Goal: Contribute content: Add original content to the website for others to see

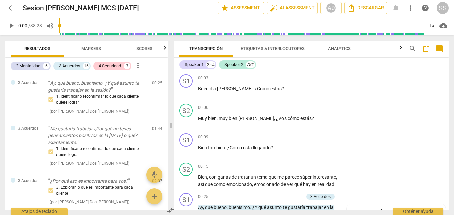
click at [9, 28] on span "play_arrow" at bounding box center [11, 26] width 8 height 8
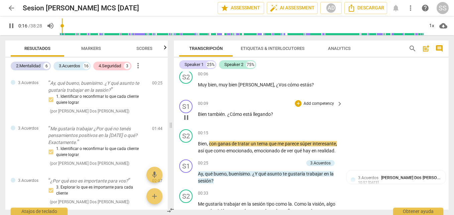
scroll to position [67, 0]
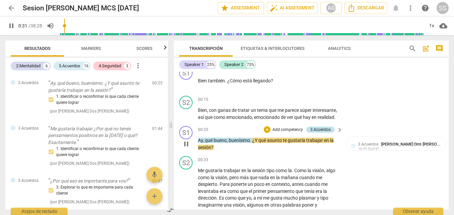
click at [329, 130] on div "3.Acuerdos" at bounding box center [320, 129] width 28 height 6
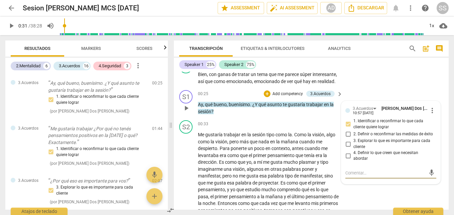
scroll to position [102, 0]
click at [297, 95] on p "Add competency" at bounding box center [288, 95] width 32 height 6
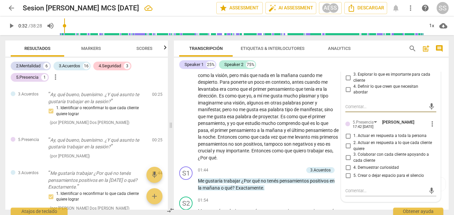
scroll to position [135, 0]
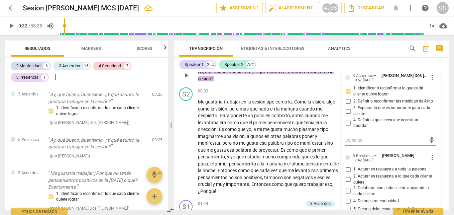
click at [429, 157] on span "more_vert" at bounding box center [432, 157] width 8 height 8
click at [439, 168] on li "Borrar" at bounding box center [436, 169] width 23 height 13
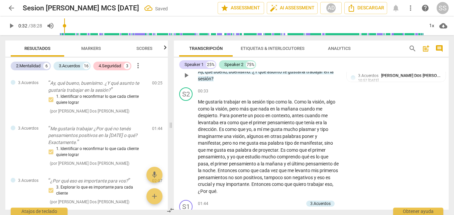
scroll to position [102, 0]
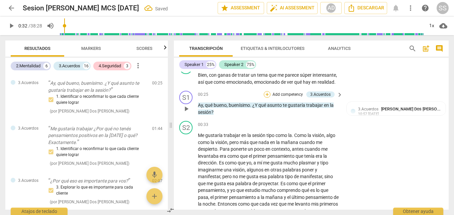
click at [265, 93] on div "+" at bounding box center [267, 94] width 7 height 7
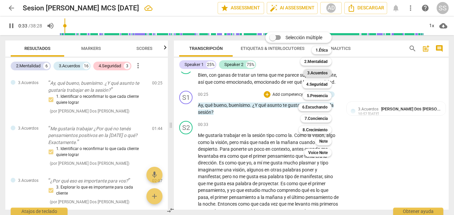
click at [323, 71] on b "3.Acuerdos" at bounding box center [317, 73] width 20 height 8
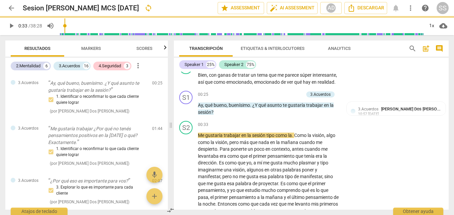
type input "34"
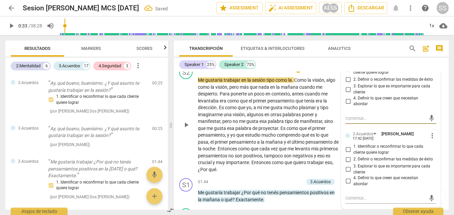
scroll to position [169, 0]
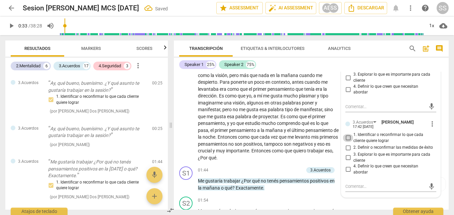
click at [347, 137] on input "1. Identificar o reconfirmar lo que cada cliente quiere lograr" at bounding box center [347, 138] width 11 height 8
checkbox input "true"
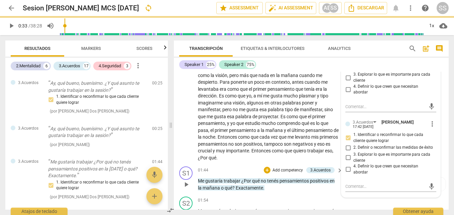
click at [320, 190] on p "Me gustaría trabajar ¿Por qué no tenés pensamientos positivos en la [DATE] o qu…" at bounding box center [268, 184] width 141 height 14
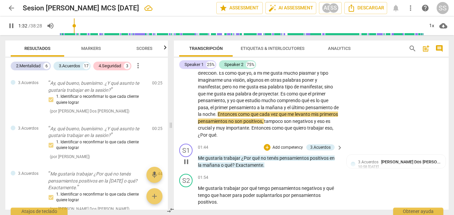
scroll to position [202, 0]
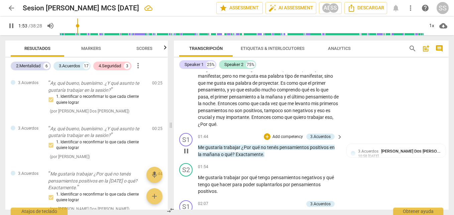
click at [295, 135] on p "Add competency" at bounding box center [288, 137] width 32 height 6
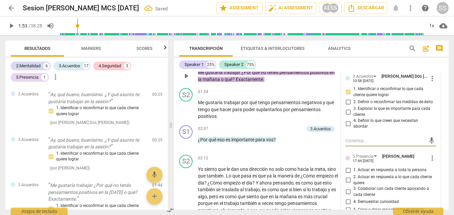
scroll to position [101, 0]
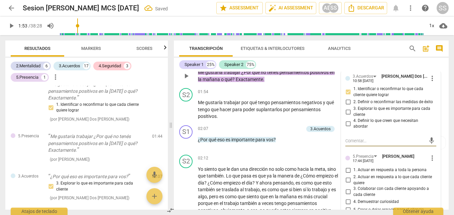
click at [431, 158] on span "more_vert" at bounding box center [432, 158] width 8 height 8
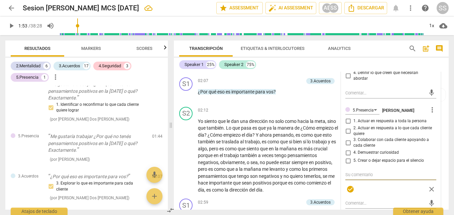
scroll to position [325, 0]
click at [430, 110] on span "more_vert" at bounding box center [432, 109] width 8 height 8
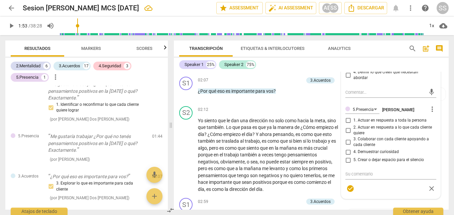
click at [430, 107] on span "more_vert" at bounding box center [432, 109] width 8 height 8
click at [434, 122] on li "Borrar" at bounding box center [436, 121] width 23 height 13
click at [255, 33] on div at bounding box center [227, 107] width 454 height 215
click at [259, 31] on div at bounding box center [227, 107] width 454 height 215
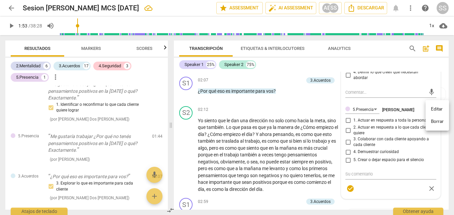
click at [259, 31] on div at bounding box center [227, 107] width 454 height 215
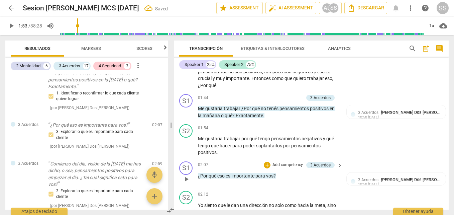
scroll to position [225, 0]
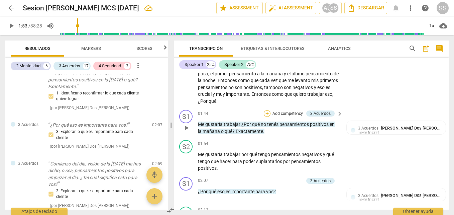
click at [267, 112] on div "+" at bounding box center [267, 113] width 7 height 7
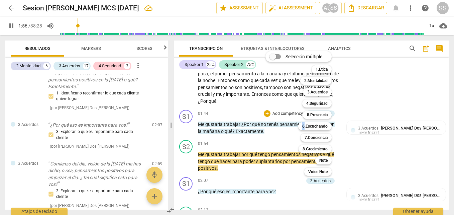
click at [265, 112] on div "Selección múltiple m 1.Ética 1 2.Mentalidad 2 3.Acuerdos 3 4.Seguridad 4 5.Pres…" at bounding box center [304, 113] width 82 height 128
click at [326, 92] on b "3.Acuerdos" at bounding box center [317, 92] width 20 height 8
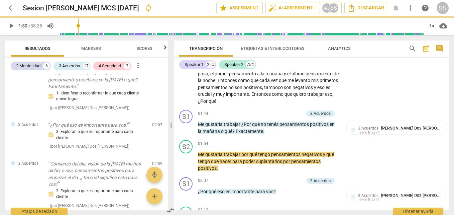
type input "119"
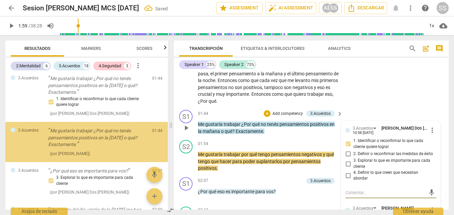
scroll to position [292, 0]
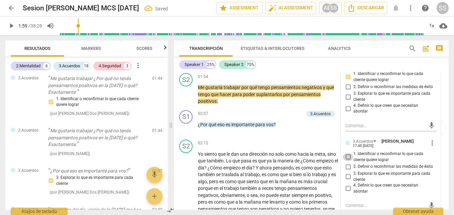
click at [348, 156] on input "1. Identificar o reconfirmar lo que cada cliente quiere lograr" at bounding box center [347, 157] width 11 height 8
checkbox input "true"
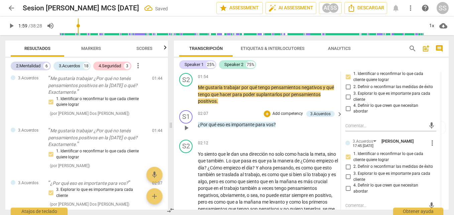
click at [311, 130] on div "02:07 + Add competency 3.Acuerdos keyboard_arrow_right ¿Por qué eso es importan…" at bounding box center [270, 122] width 145 height 24
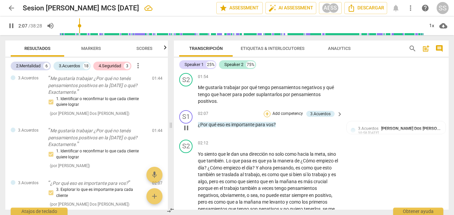
click at [266, 113] on div "+" at bounding box center [267, 113] width 7 height 7
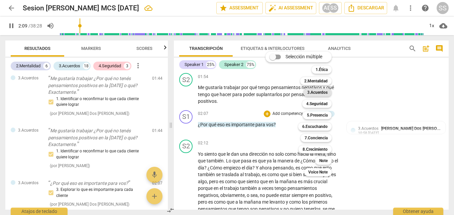
click at [317, 93] on b "3.Acuerdos" at bounding box center [317, 92] width 20 height 8
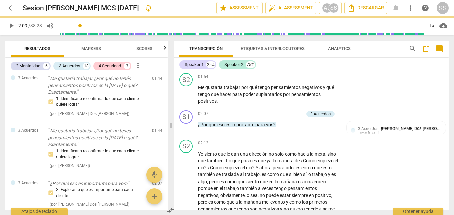
type input "130"
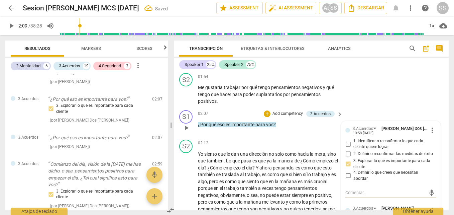
scroll to position [359, 0]
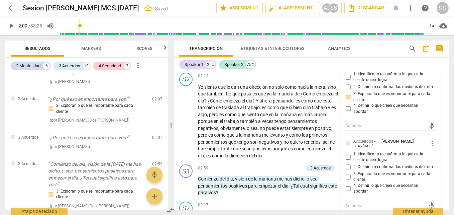
click at [346, 177] on input "3. Explorar lo que es importante para cada cliente" at bounding box center [347, 176] width 11 height 8
checkbox input "true"
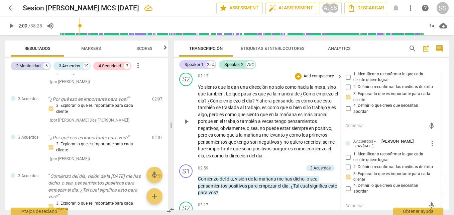
click at [231, 77] on div "02:12 + Add competency keyboard_arrow_right" at bounding box center [270, 76] width 145 height 7
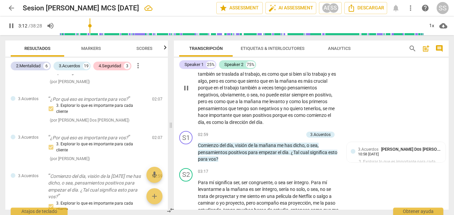
scroll to position [426, 0]
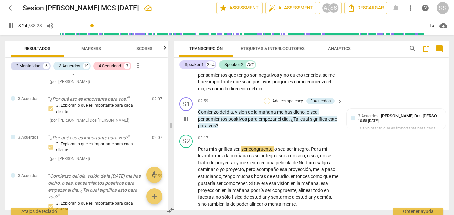
click at [267, 101] on div "+" at bounding box center [267, 101] width 7 height 7
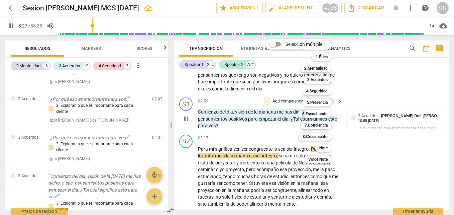
drag, startPoint x: 267, startPoint y: 101, endPoint x: 321, endPoint y: 79, distance: 58.6
click at [321, 79] on b "3.Acuerdos" at bounding box center [317, 80] width 20 height 8
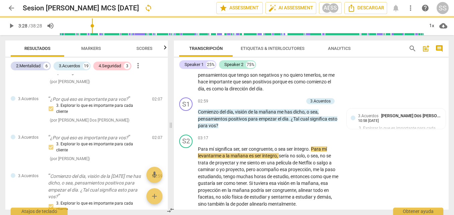
type input "208"
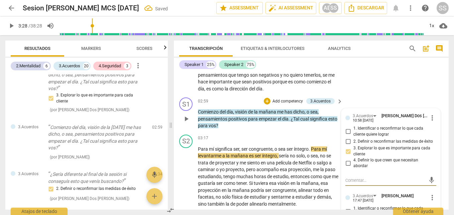
scroll to position [526, 0]
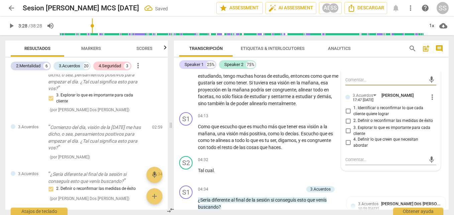
click at [348, 130] on input "3. Explorar lo que es importante para cada cliente" at bounding box center [347, 131] width 11 height 8
checkbox input "true"
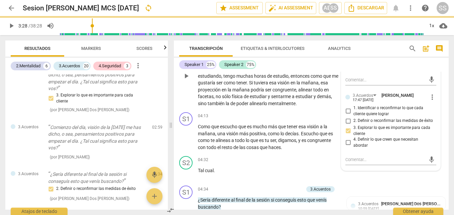
scroll to position [459, 0]
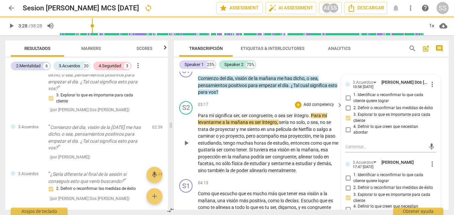
click at [273, 133] on span "acompaño" at bounding box center [267, 135] width 23 height 5
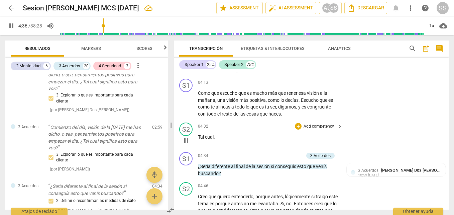
scroll to position [593, 0]
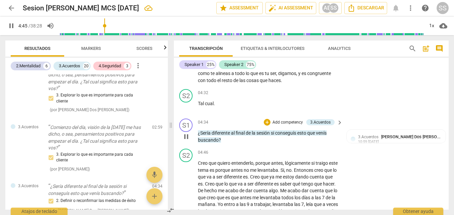
click at [186, 137] on span "pause" at bounding box center [186, 136] width 8 height 8
type input "286"
click at [453, 0] on html "arrow_back Sesion [PERSON_NAME] MCS [DATE] edit star Assessment auto_fix_high A…" at bounding box center [227, 0] width 454 height 0
click at [266, 124] on div "+" at bounding box center [267, 122] width 7 height 7
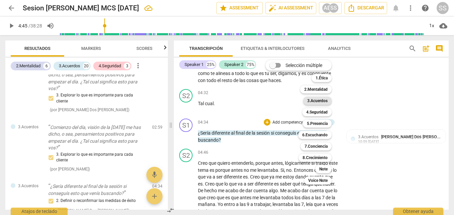
drag, startPoint x: 266, startPoint y: 124, endPoint x: 314, endPoint y: 101, distance: 53.2
click at [314, 101] on b "3.Acuerdos" at bounding box center [317, 101] width 20 height 8
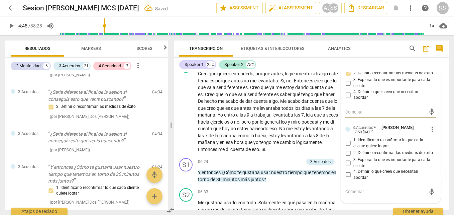
scroll to position [693, 0]
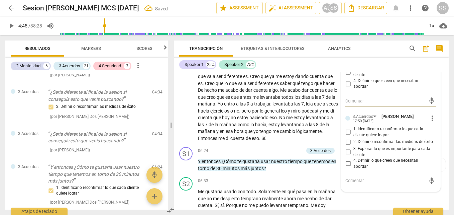
click at [347, 142] on input "2. Definir o reconfirmar las medidas de éxito" at bounding box center [347, 142] width 11 height 8
checkbox input "true"
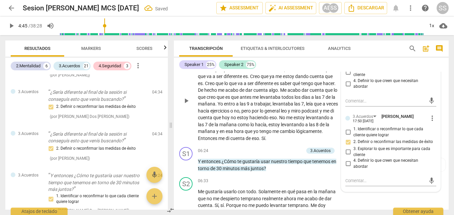
click at [213, 116] on span "cuenta" at bounding box center [205, 117] width 15 height 5
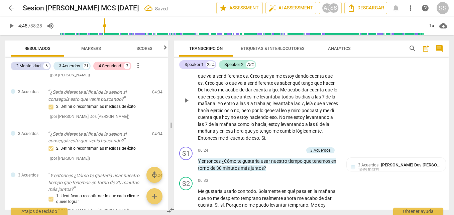
scroll to position [726, 0]
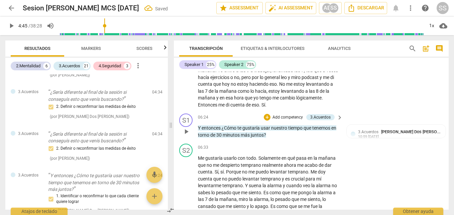
click at [189, 132] on span "play_arrow" at bounding box center [186, 131] width 8 height 8
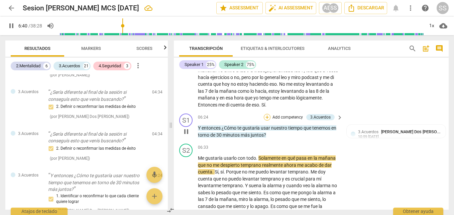
click at [267, 116] on div "+" at bounding box center [267, 117] width 7 height 7
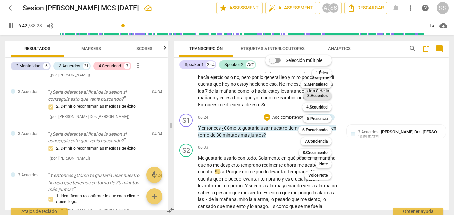
click at [320, 95] on b "3.Acuerdos" at bounding box center [317, 96] width 20 height 8
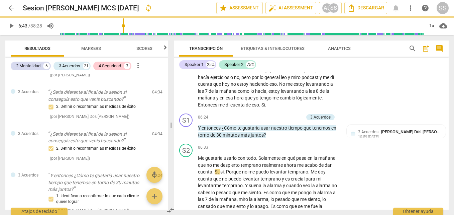
type input "403"
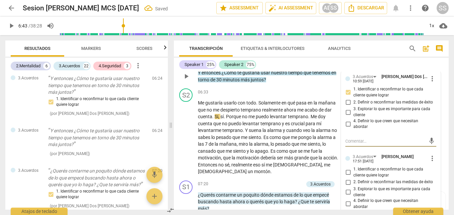
scroll to position [793, 0]
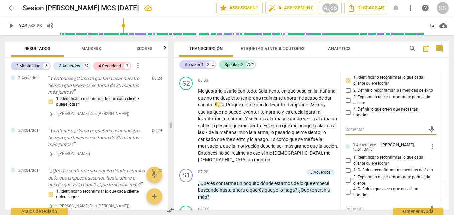
click at [345, 159] on input "1. Identificar o reconfirmar lo que cada cliente quiere lograr" at bounding box center [347, 160] width 11 height 8
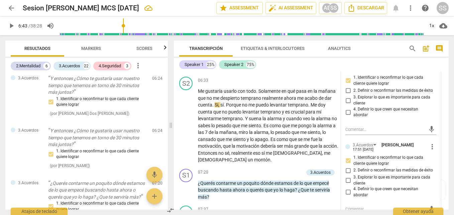
click at [347, 161] on input "1. Identificar o reconfirmar lo que cada cliente quiere lograr" at bounding box center [347, 160] width 11 height 8
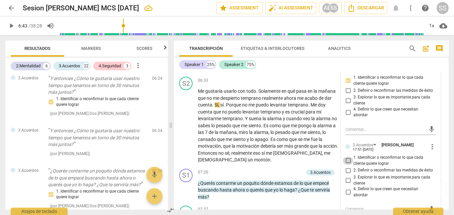
click at [348, 160] on input "1. Identificar o reconfirmar lo que cada cliente quiere lograr" at bounding box center [347, 160] width 11 height 8
click at [347, 161] on input "1. Identificar o reconfirmar lo que cada cliente quiere lograr" at bounding box center [347, 160] width 11 height 8
checkbox input "true"
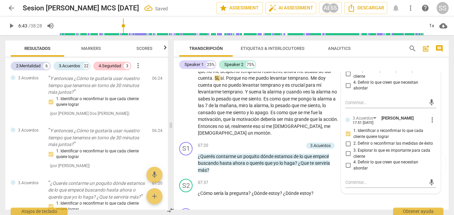
scroll to position [827, 0]
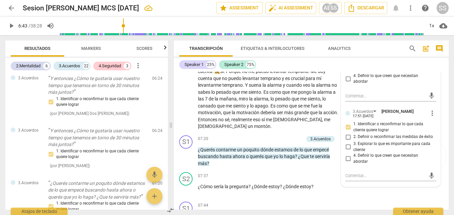
click at [346, 157] on input "4. Definir lo que creen que necesitan abordar" at bounding box center [347, 158] width 11 height 8
checkbox input "true"
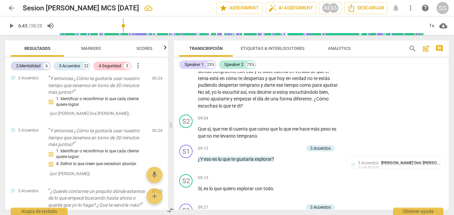
scroll to position [1094, 0]
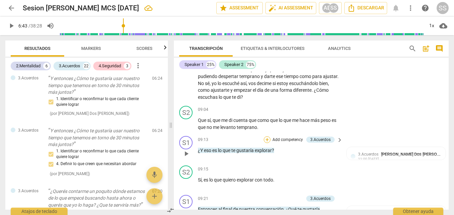
click at [265, 140] on div "+" at bounding box center [267, 139] width 7 height 7
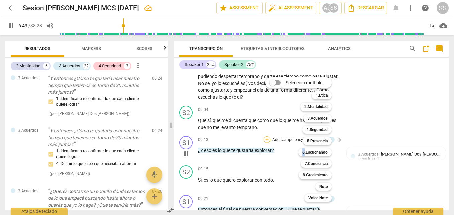
scroll to position [823, 0]
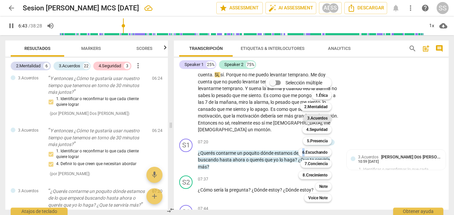
click at [321, 118] on b "3.Acuerdos" at bounding box center [317, 118] width 20 height 8
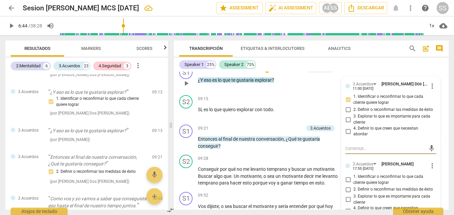
scroll to position [1172, 0]
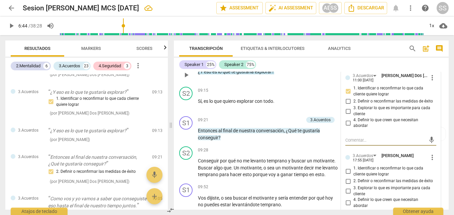
click at [430, 158] on span "more_vert" at bounding box center [432, 157] width 8 height 8
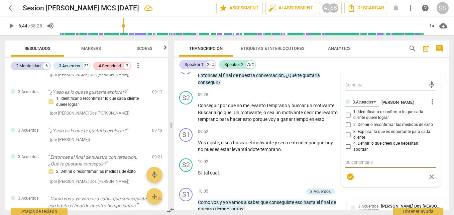
scroll to position [1216, 0]
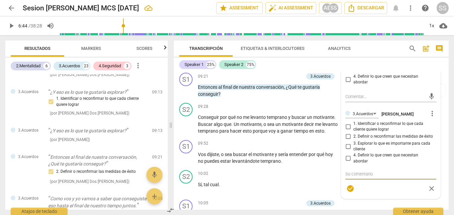
click at [428, 114] on span "more_vert" at bounding box center [432, 113] width 8 height 8
click at [435, 124] on li "Borrar" at bounding box center [436, 125] width 23 height 13
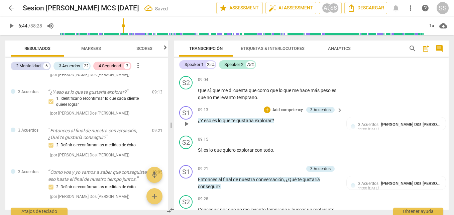
scroll to position [1116, 0]
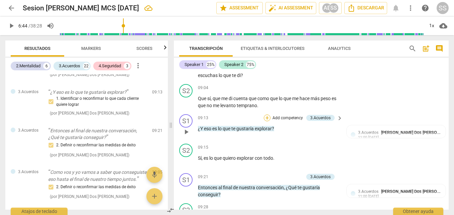
click at [266, 117] on div "+" at bounding box center [267, 117] width 7 height 7
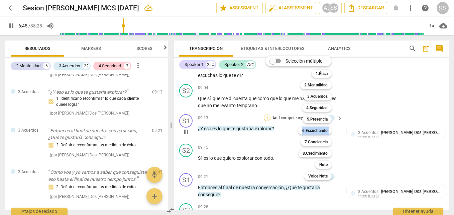
drag, startPoint x: 266, startPoint y: 117, endPoint x: 318, endPoint y: 97, distance: 55.4
click at [314, 97] on b "3.Acuerdos" at bounding box center [317, 96] width 20 height 8
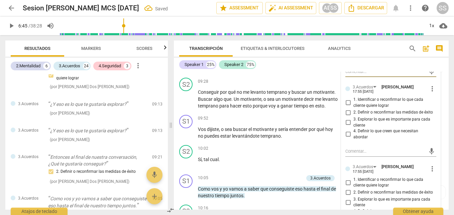
scroll to position [1249, 0]
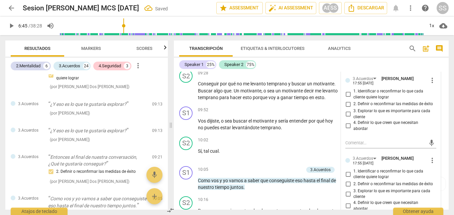
click at [429, 158] on span "more_vert" at bounding box center [432, 160] width 8 height 8
click at [437, 170] on li "Borrar" at bounding box center [436, 172] width 23 height 13
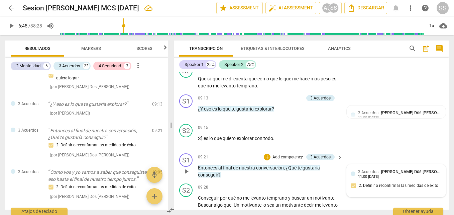
scroll to position [1149, 0]
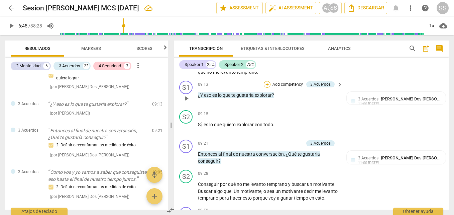
click at [266, 85] on div "+" at bounding box center [267, 84] width 7 height 7
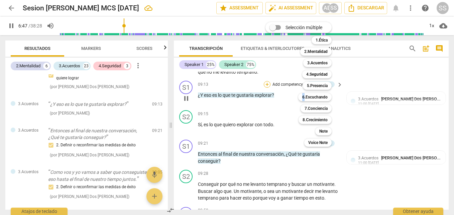
click at [322, 62] on b "3.Acuerdos" at bounding box center [317, 63] width 20 height 8
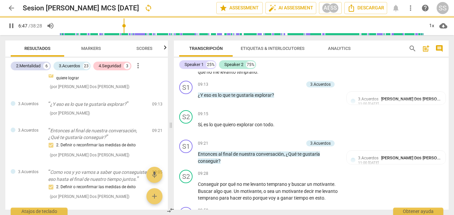
type input "408"
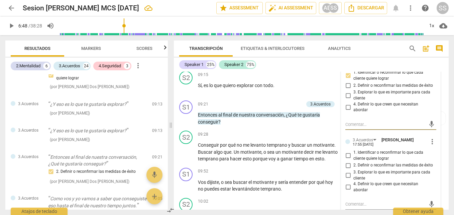
scroll to position [1182, 0]
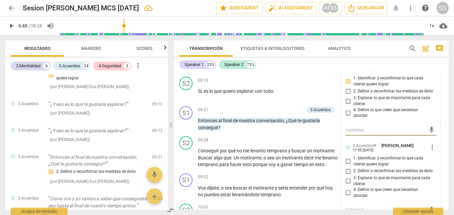
click at [347, 160] on input "1. Identificar o reconfirmar lo que cada cliente quiere lograr" at bounding box center [347, 161] width 11 height 8
checkbox input "true"
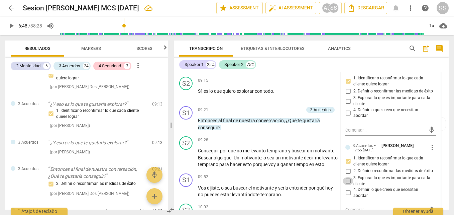
click at [346, 180] on input "3. Explorar lo que es importante para cada cliente" at bounding box center [347, 181] width 11 height 8
checkbox input "true"
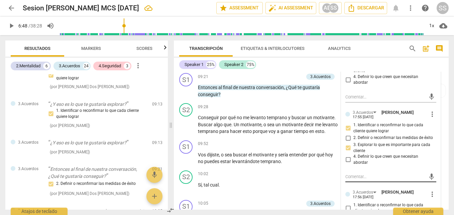
scroll to position [1216, 0]
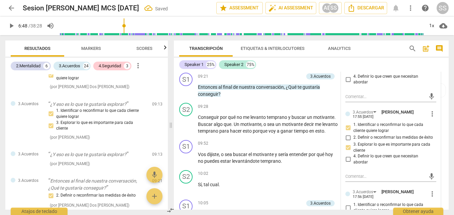
click at [429, 194] on span "more_vert" at bounding box center [432, 193] width 8 height 8
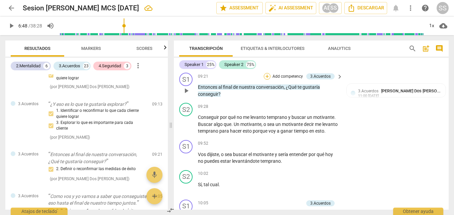
click at [266, 74] on div "+" at bounding box center [267, 76] width 7 height 7
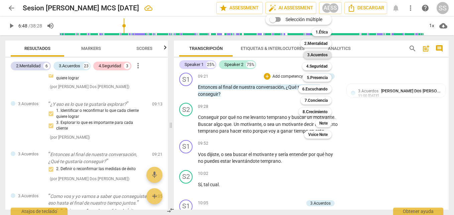
click at [308, 56] on b "3.Acuerdos" at bounding box center [317, 55] width 20 height 8
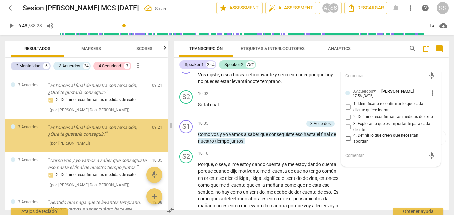
scroll to position [1316, 0]
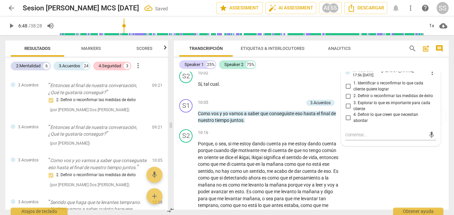
click at [346, 87] on input "1. Identificar o reconfirmar lo que cada cliente quiere lograr" at bounding box center [347, 86] width 11 height 8
checkbox input "true"
click at [345, 107] on input "3. Explorar lo que es importante para cada cliente" at bounding box center [347, 106] width 11 height 8
checkbox input "true"
click at [410, 177] on div "S2 play_arrow pause 10:16 + Add competency keyboard_arrow_right Porque , o sea …" at bounding box center [311, 192] width 275 height 133
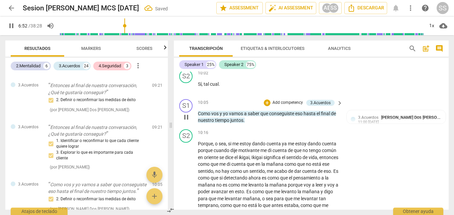
click at [337, 107] on span "keyboard_arrow_right" at bounding box center [339, 103] width 8 height 8
click at [337, 106] on div "10:05 + Add competency 3.Acuerdos keyboard_arrow_right" at bounding box center [270, 102] width 145 height 7
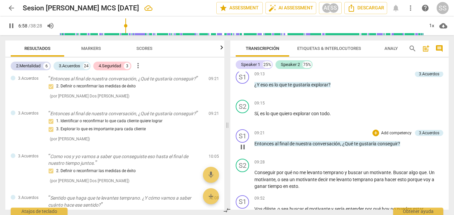
scroll to position [975, 0]
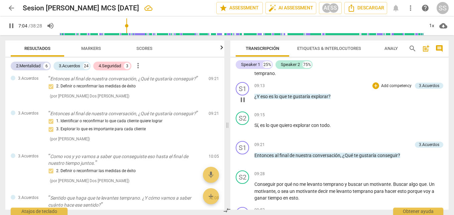
click at [302, 99] on span "gustaría" at bounding box center [302, 96] width 18 height 5
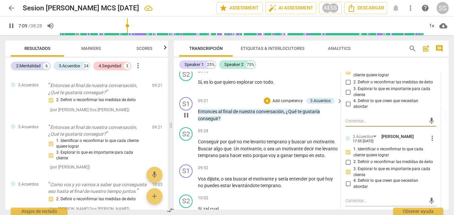
scroll to position [1207, 0]
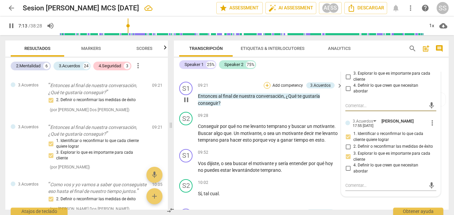
click at [265, 84] on div "+" at bounding box center [267, 85] width 7 height 7
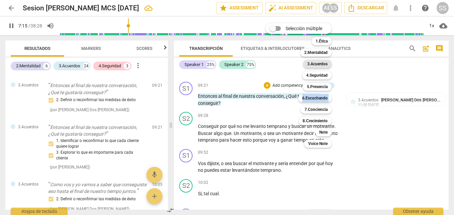
drag, startPoint x: 265, startPoint y: 84, endPoint x: 318, endPoint y: 64, distance: 57.0
click at [313, 64] on b "3.Acuerdos" at bounding box center [317, 64] width 20 height 8
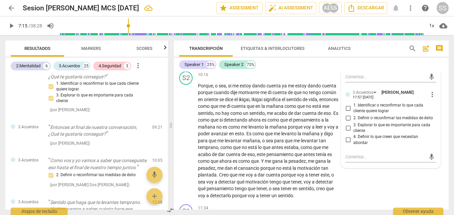
scroll to position [1340, 0]
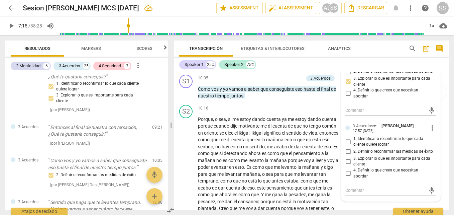
click at [431, 126] on span "more_vert" at bounding box center [432, 128] width 8 height 8
click at [440, 138] on li "Borrar" at bounding box center [436, 140] width 23 height 13
click at [259, 28] on div at bounding box center [227, 107] width 454 height 215
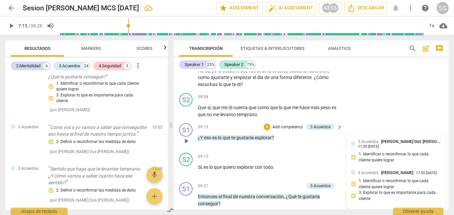
scroll to position [1140, 0]
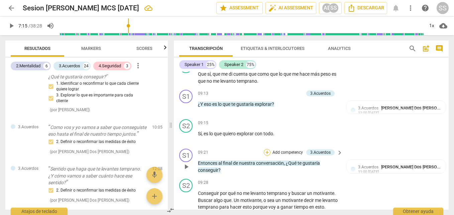
click at [266, 150] on div "+" at bounding box center [267, 152] width 7 height 7
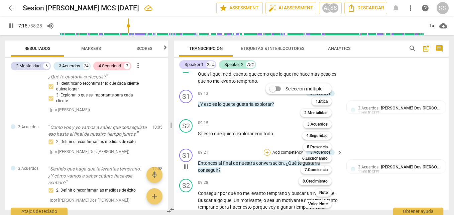
scroll to position [871, 0]
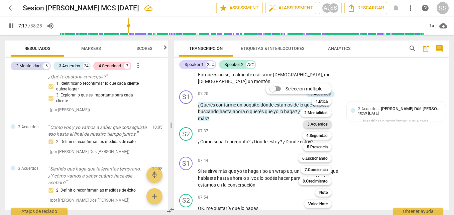
click at [321, 122] on b "3.Acuerdos" at bounding box center [317, 124] width 20 height 8
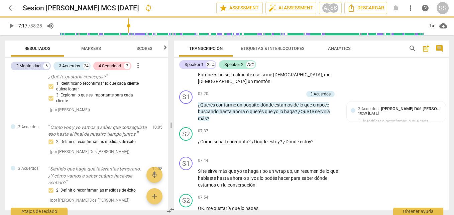
type input "438"
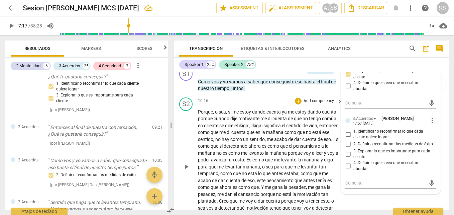
scroll to position [1342, 0]
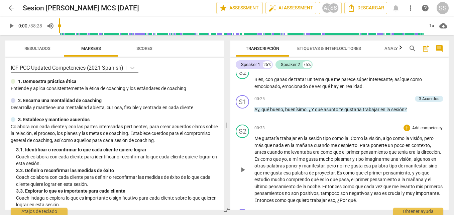
scroll to position [100, 0]
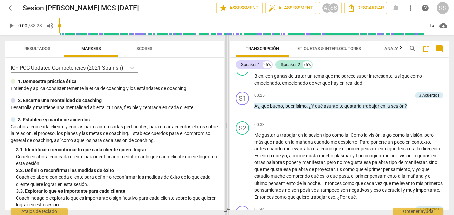
click at [226, 126] on span at bounding box center [227, 124] width 4 height 179
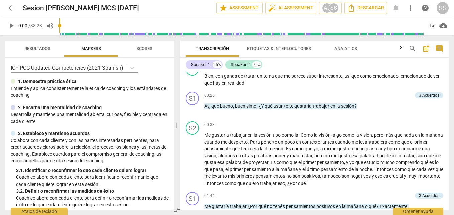
drag, startPoint x: 226, startPoint y: 126, endPoint x: 176, endPoint y: 128, distance: 50.2
click at [176, 128] on span at bounding box center [177, 124] width 4 height 179
click at [282, 48] on span "Etiquetas & Interlocutores" at bounding box center [279, 48] width 64 height 5
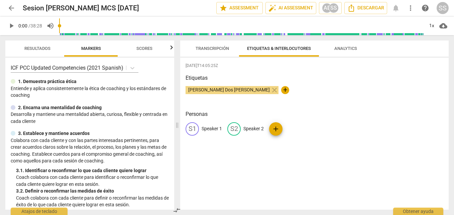
click at [345, 46] on span "Analytics" at bounding box center [345, 48] width 23 height 5
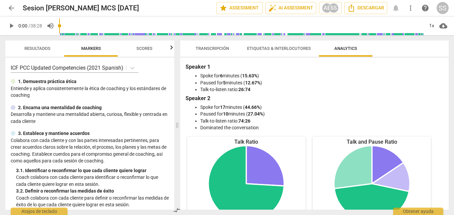
click at [216, 48] on span "Transcripción" at bounding box center [211, 48] width 33 height 5
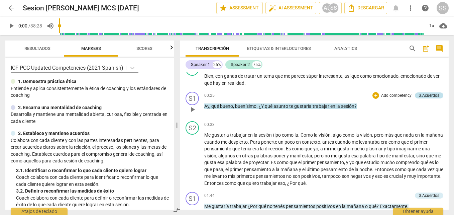
click at [421, 94] on div "3.Acuerdos" at bounding box center [429, 95] width 20 height 6
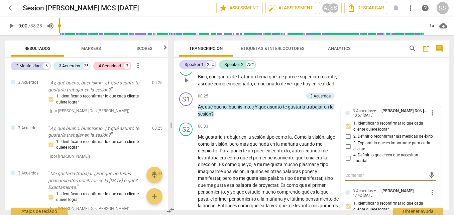
click at [382, 86] on div "S2 play_arrow pause 00:15 + Add competency keyboard_arrow_right Bien , con gana…" at bounding box center [311, 74] width 275 height 30
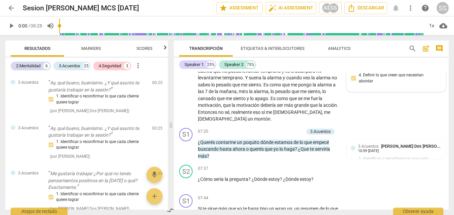
scroll to position [835, 0]
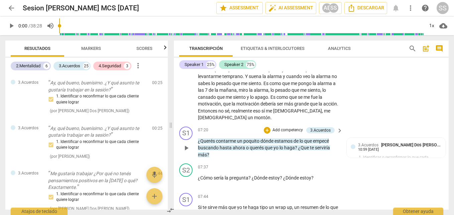
click at [185, 147] on span "play_arrow" at bounding box center [186, 148] width 8 height 8
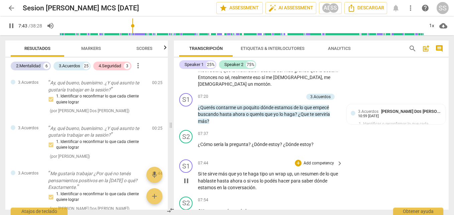
click at [186, 180] on span "pause" at bounding box center [186, 180] width 8 height 8
drag, startPoint x: 186, startPoint y: 180, endPoint x: 237, endPoint y: 161, distance: 54.2
click at [0, 0] on span "play_arrow" at bounding box center [0, 0] width 0 height 0
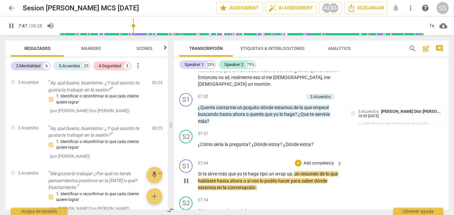
click at [186, 180] on span "pause" at bounding box center [186, 180] width 8 height 8
type input "468"
click at [264, 96] on div "+" at bounding box center [267, 96] width 7 height 7
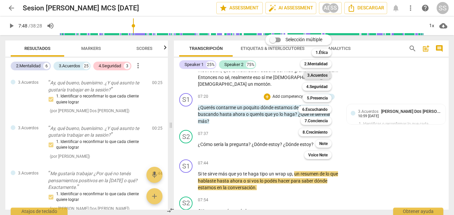
click at [317, 76] on b "3.Acuerdos" at bounding box center [317, 75] width 20 height 8
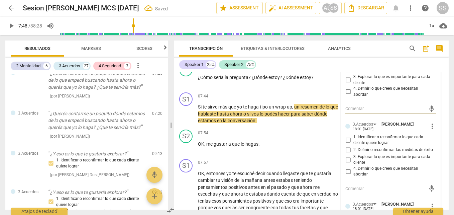
scroll to position [902, 0]
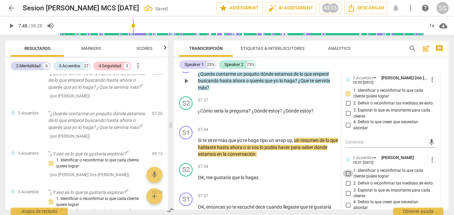
click at [347, 174] on input "1. Identificar o reconfirmar lo que cada cliente quiere lograr" at bounding box center [347, 173] width 11 height 8
checkbox input "true"
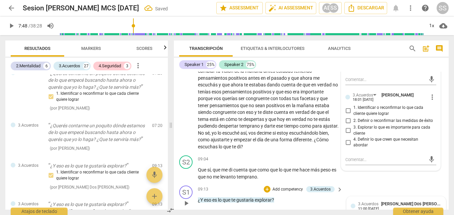
scroll to position [1069, 0]
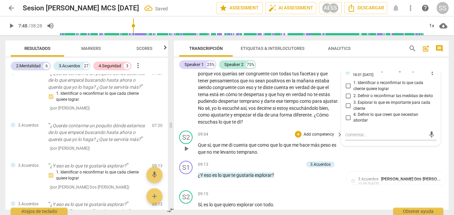
click at [355, 154] on div "S2 play_arrow pause 09:04 + Add competency keyboard_arrow_right Que sí , que me…" at bounding box center [311, 143] width 275 height 30
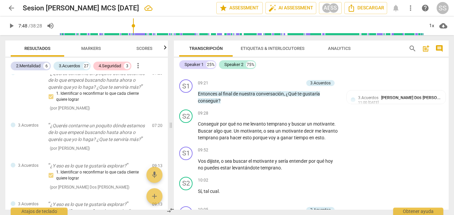
scroll to position [1203, 0]
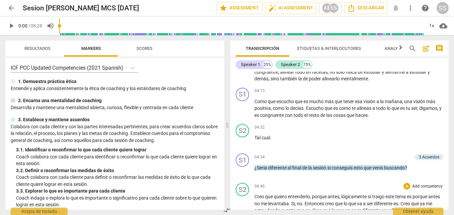
scroll to position [535, 0]
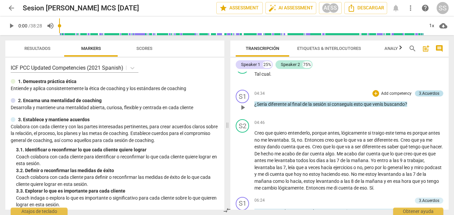
click at [428, 92] on div "3.Acuerdos" at bounding box center [429, 93] width 20 height 6
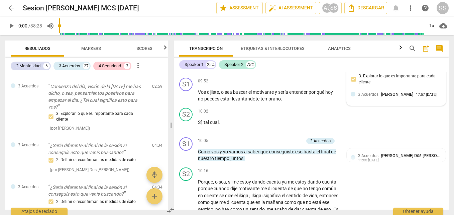
scroll to position [1290, 0]
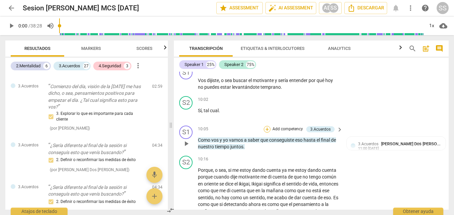
click at [266, 132] on div "+" at bounding box center [267, 129] width 7 height 7
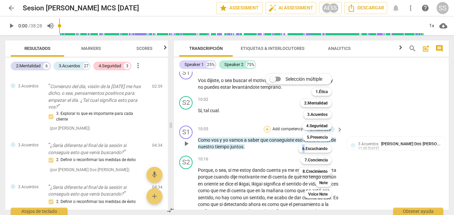
drag, startPoint x: 266, startPoint y: 135, endPoint x: 317, endPoint y: 114, distance: 54.8
click at [317, 114] on b "3.Acuerdos" at bounding box center [317, 114] width 20 height 8
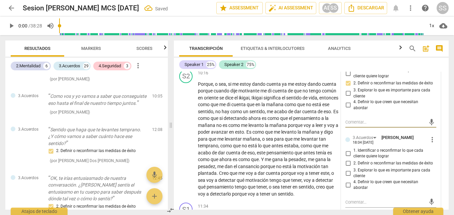
scroll to position [1364, 0]
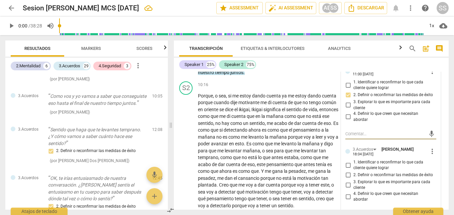
click at [349, 179] on input "2. Definir o reconfirmar las medidas de éxito" at bounding box center [347, 175] width 11 height 8
checkbox input "true"
click at [248, 89] on div "10:16 + Add competency keyboard_arrow_right" at bounding box center [270, 84] width 145 height 7
click at [249, 89] on div "10:16 + Add competency keyboard_arrow_right" at bounding box center [270, 84] width 145 height 7
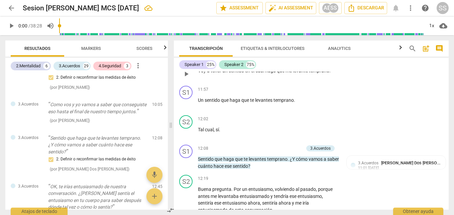
scroll to position [1564, 0]
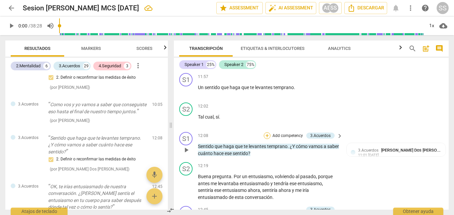
click at [267, 139] on div "+" at bounding box center [267, 135] width 7 height 7
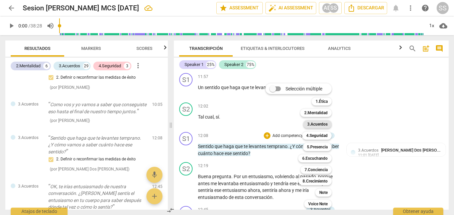
click at [318, 122] on b "3.Acuerdos" at bounding box center [317, 124] width 20 height 8
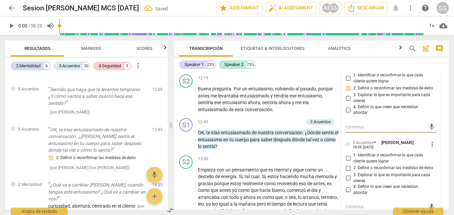
scroll to position [1685, 0]
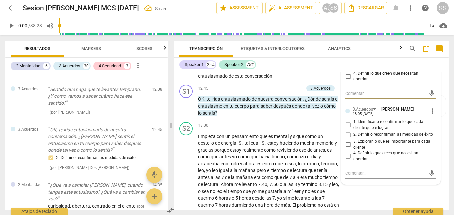
click at [345, 138] on input "2. Definir o reconfirmar las medidas de éxito" at bounding box center [347, 134] width 11 height 8
checkbox input "true"
click at [346, 148] on input "3. Explorar lo que es importante para cada cliente" at bounding box center [347, 144] width 11 height 8
checkbox input "true"
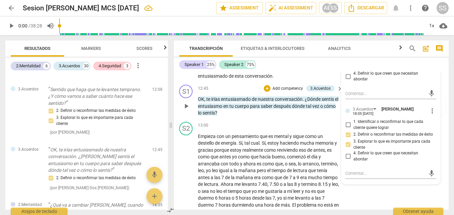
click at [265, 119] on div "S1 play_arrow pause 12:45 + Add competency 3.Acuerdos keyboard_arrow_right OK ,…" at bounding box center [311, 100] width 275 height 37
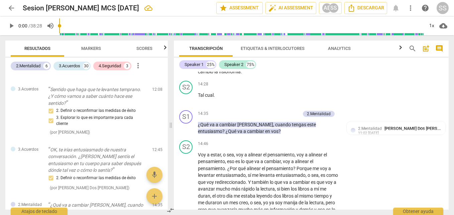
scroll to position [1886, 0]
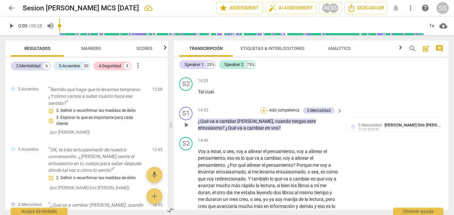
click at [264, 114] on div "+" at bounding box center [263, 110] width 7 height 7
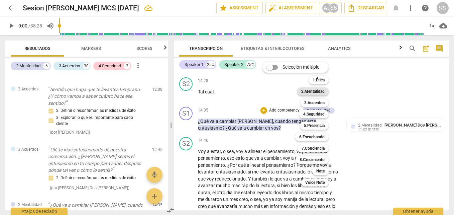
click at [309, 92] on b "2.Mentalidad" at bounding box center [312, 91] width 23 height 8
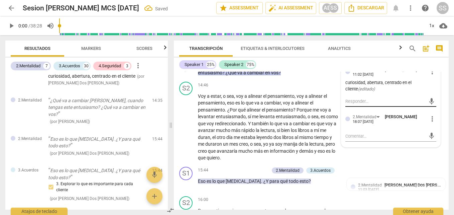
scroll to position [1953, 0]
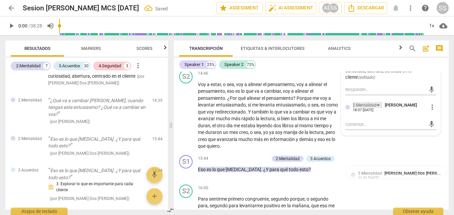
click at [376, 108] on div "2.Mentalidad" at bounding box center [366, 105] width 29 height 6
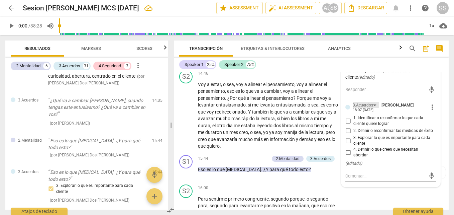
click at [372, 108] on div "3.Acuerdos" at bounding box center [365, 105] width 26 height 6
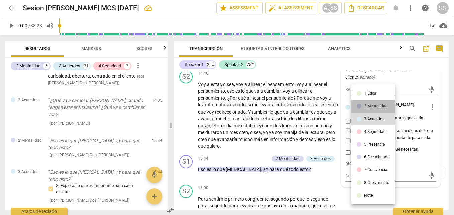
click at [368, 106] on div "2.Mentalidad" at bounding box center [376, 106] width 24 height 4
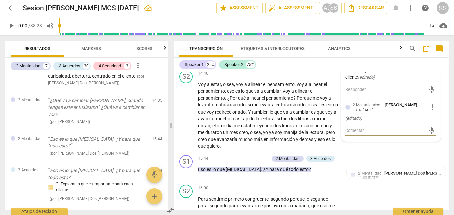
click at [377, 133] on textarea at bounding box center [385, 130] width 80 height 6
type textarea "s"
type textarea "se"
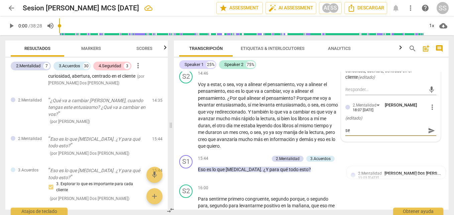
type textarea "se"
type textarea "se c"
type textarea "se ce"
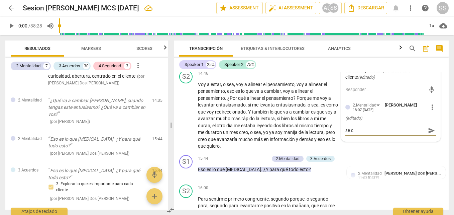
type textarea "se ce"
type textarea "se cen"
type textarea "se cent"
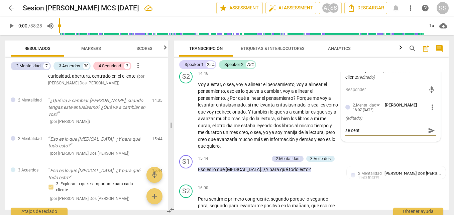
type textarea "se centr"
type textarea "se centra"
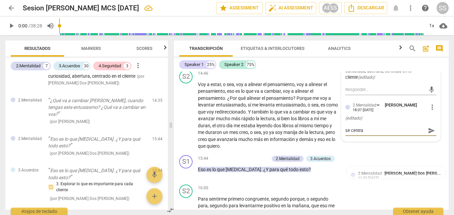
type textarea "se centra"
type textarea "se centra e"
type textarea "se centra en"
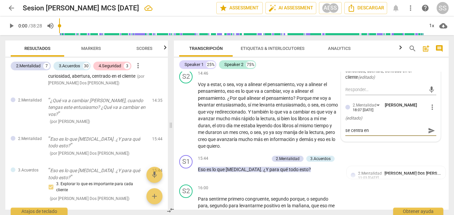
type textarea "se centra en"
type textarea "se centra en e"
type textarea "se centra en el"
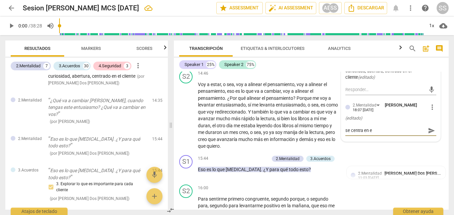
type textarea "se centra en el"
type textarea "se centra en el c"
type textarea "se centra en el cl"
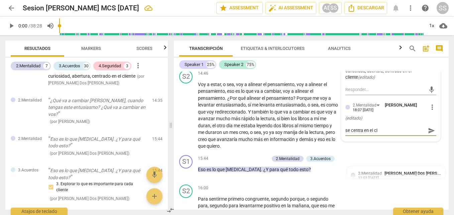
type textarea "se centra en el cli"
type textarea "se centra en el clie"
type textarea "se centra en el clien"
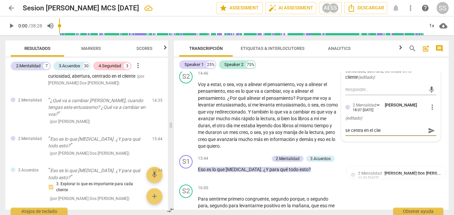
type textarea "se centra en el clien"
type textarea "se centra en el client"
type textarea "se centra en el cliente"
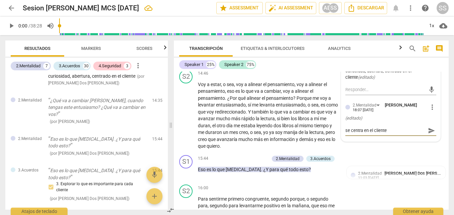
type textarea "se centra en el cliente."
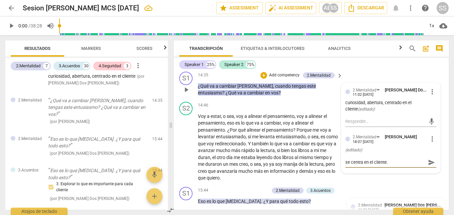
scroll to position [1919, 0]
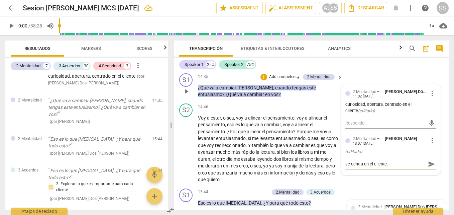
type textarea "se centra en el cliente."
type textarea "se centra en el cliente"
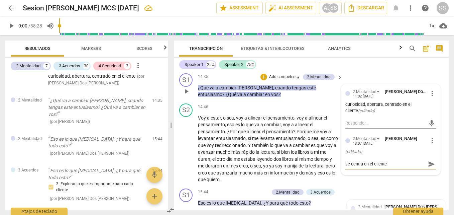
type textarea "se centra en el cliente"
type textarea "se centra en el cliente,"
type textarea "se centra en el cliente, i"
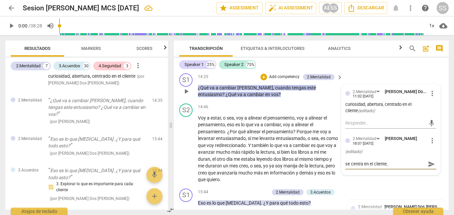
type textarea "se centra en el cliente, i"
type textarea "se centra en el cliente, in"
type textarea "se centra en el cliente, ind"
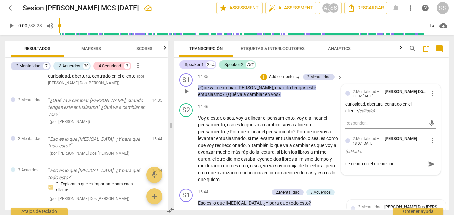
type textarea "se centra en el cliente, inda"
type textarea "se centra en el cliente, indag"
type textarea "se centra en el cliente, indaga"
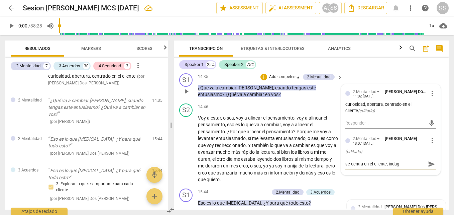
type textarea "se centra en el cliente, indaga"
type textarea "se centra en el cliente, indaga y"
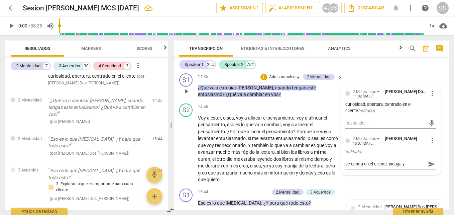
type textarea "se centra en el cliente, indaga y e"
type textarea "se centra en el cliente, indaga y es"
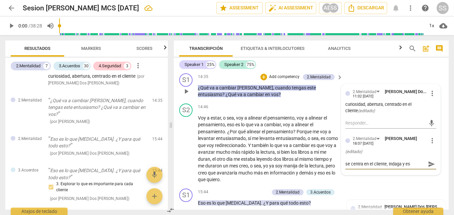
type textarea "se centra en el cliente, indaga y es"
type textarea "se centra en el cliente, indaga y es c"
type textarea "se centra en el cliente, indaga y es cu"
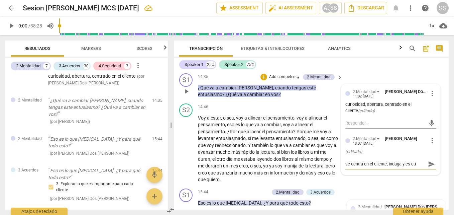
type textarea "se centra en el cliente, indaga y es cur"
type textarea "se centra en el cliente, indaga y es curi"
type textarea "se centra en el cliente, indaga y es curio"
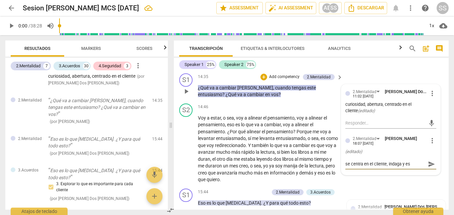
type textarea "se centra en el cliente, indaga y es curio"
type textarea "se centra en el cliente, indaga y es curios"
type textarea "se centra en el cliente, indaga y es curiosa"
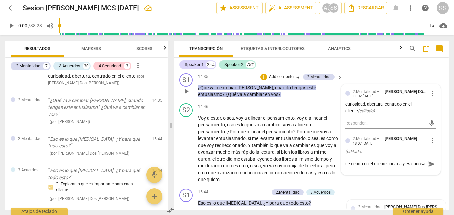
type textarea "se centra en el cliente, indaga y es curiosa"
click at [429, 167] on span "send" at bounding box center [431, 163] width 7 height 7
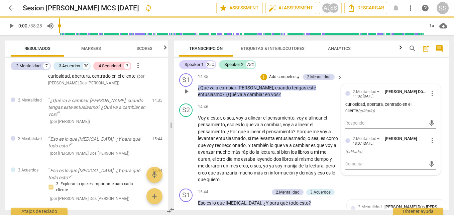
scroll to position [0, 0]
